Goal: Information Seeking & Learning: Learn about a topic

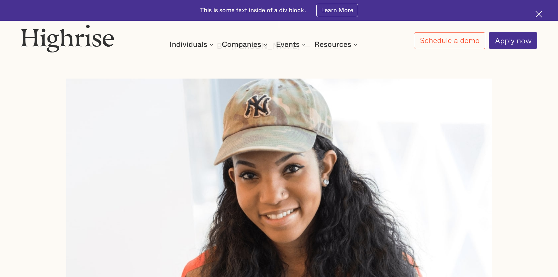
scroll to position [117, 0]
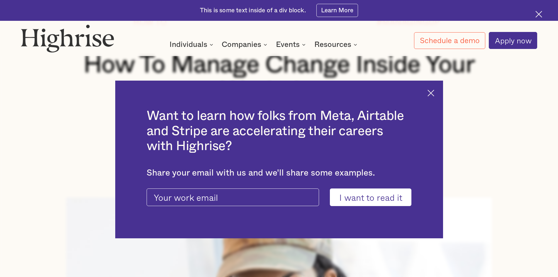
click at [433, 94] on img at bounding box center [430, 93] width 7 height 7
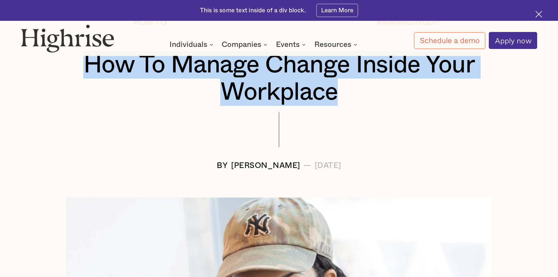
drag, startPoint x: 343, startPoint y: 97, endPoint x: 84, endPoint y: 77, distance: 259.4
click at [84, 77] on h1 "How To Manage Change Inside Your Workplace" at bounding box center [279, 78] width 473 height 55
copy h1 "How To Manage Change Inside Your Workplace"
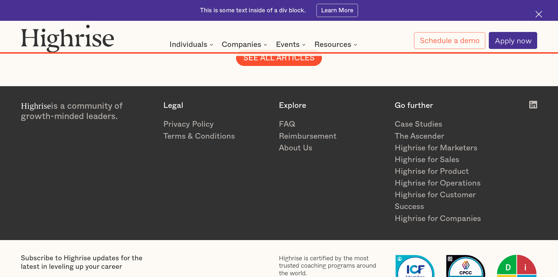
scroll to position [5182, 0]
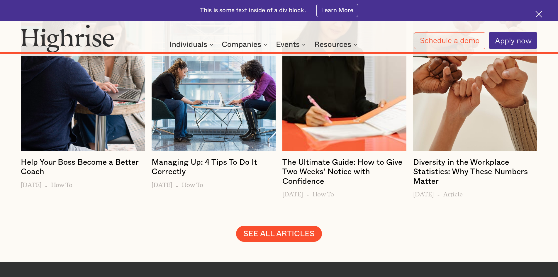
click at [287, 226] on link "SEE ALL ARTICLES" at bounding box center [279, 234] width 86 height 16
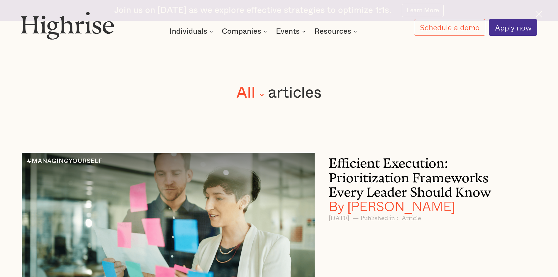
click at [370, 180] on h3 "Efficient Execution: Prioritization Frameworks Every Leader Should Know By [PER…" at bounding box center [422, 183] width 187 height 60
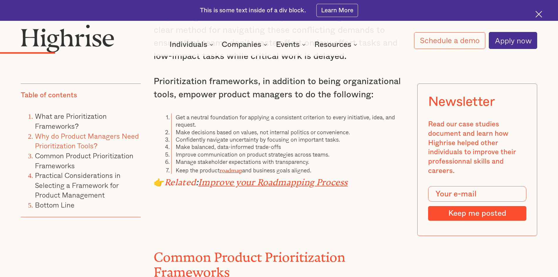
scroll to position [1964, 0]
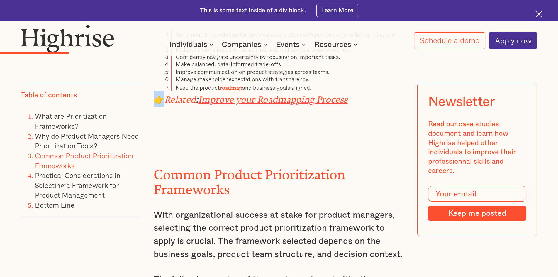
drag, startPoint x: 161, startPoint y: 91, endPoint x: 152, endPoint y: 92, distance: 8.8
copy p "👉"
